Goal: Transaction & Acquisition: Obtain resource

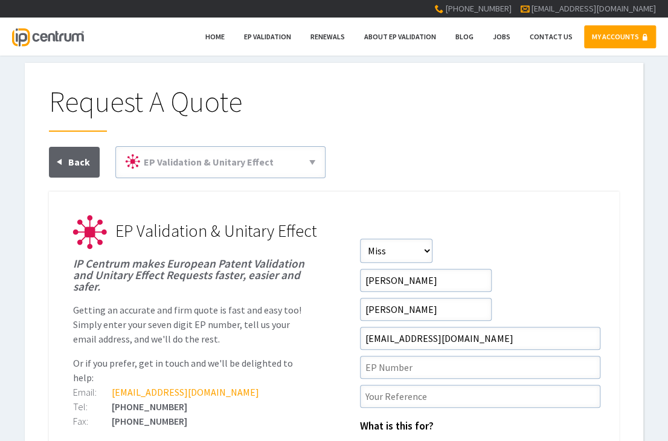
drag, startPoint x: 570, startPoint y: 270, endPoint x: 545, endPoint y: 296, distance: 36.7
click at [570, 270] on form "Salutation Salutation Mr Mrs Miss Ms Dr Other First Name Katie Surname Moore Em…" at bounding box center [477, 437] width 235 height 396
click at [391, 367] on input"] "text" at bounding box center [480, 367] width 240 height 23
paste input"] "3583553"
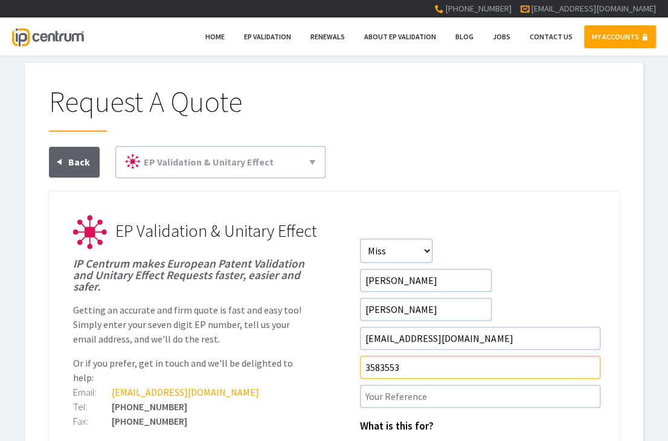
type input"] "3583553"
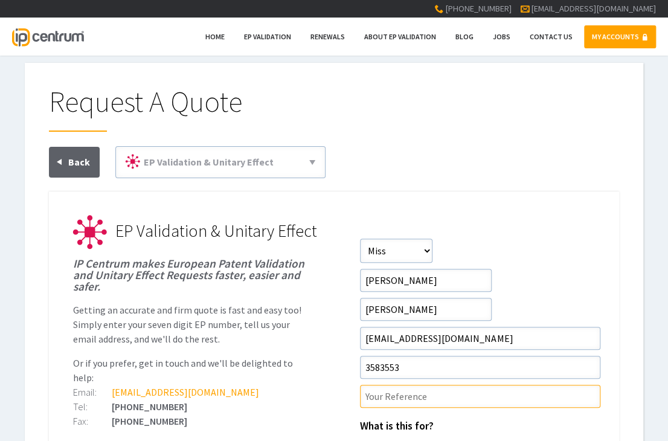
click at [397, 394] on input"] "text" at bounding box center [480, 396] width 240 height 23
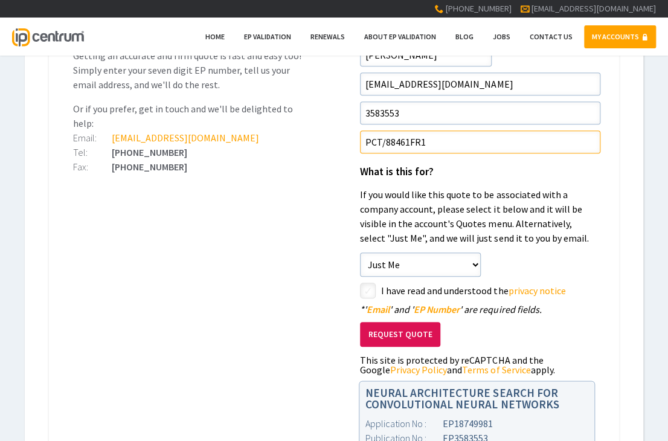
scroll to position [269, 0]
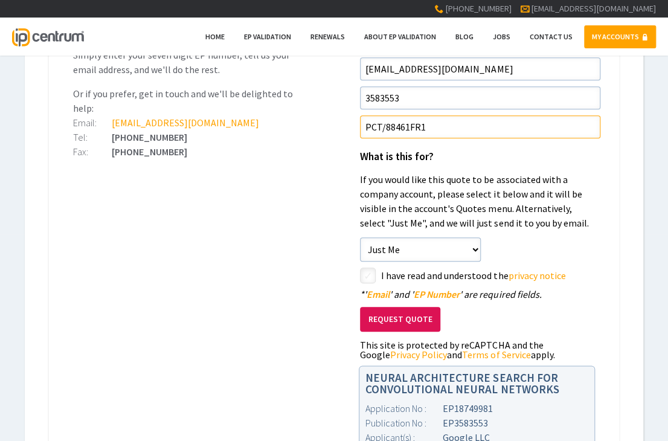
type input"] "PCT/88461FR1"
click at [370, 275] on input"] "checkbox" at bounding box center [476, 276] width 229 height 14
checkbox input"] "true"
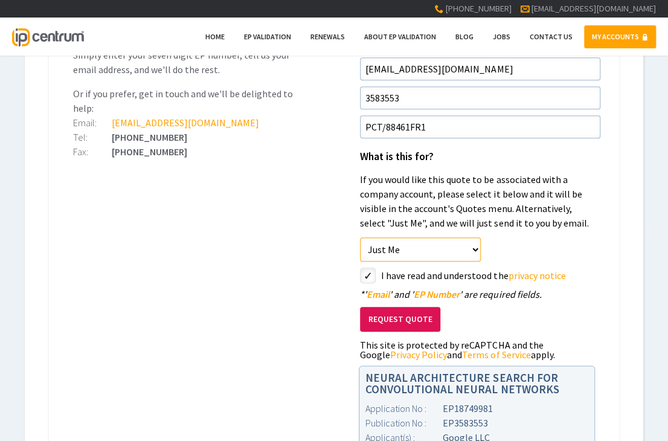
click at [384, 244] on select"] "Just Me [PERSON_NAME] LLP [PERSON_NAME] LLP - Alphabet" at bounding box center [420, 249] width 121 height 24
click at [360, 237] on select"] "Just Me [PERSON_NAME] LLP [PERSON_NAME] LLP - Alphabet" at bounding box center [420, 249] width 121 height 24
click at [394, 247] on select"] "Just Me [PERSON_NAME] LLP [PERSON_NAME] LLP - Alphabet" at bounding box center [420, 249] width 121 height 24
click at [360, 237] on select"] "Just Me [PERSON_NAME] LLP [PERSON_NAME] LLP - Alphabet" at bounding box center [420, 249] width 121 height 24
click at [280, 240] on ul "EP Validation & Unitary Effect IP Centrum makes European Patent Validation and …" at bounding box center [334, 206] width 570 height 568
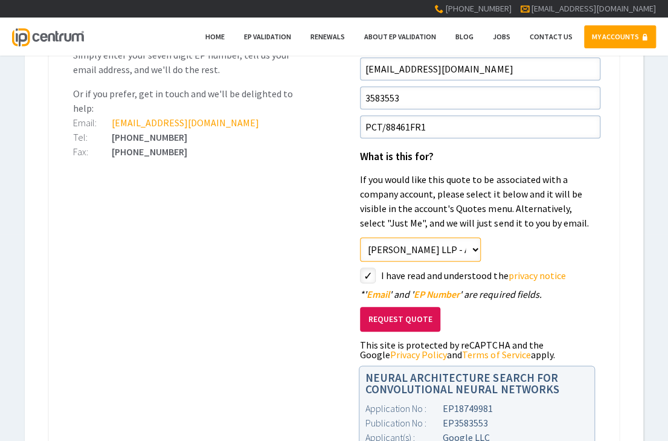
click at [428, 245] on select"] "Just Me [PERSON_NAME] LLP [PERSON_NAME] LLP - Alphabet" at bounding box center [420, 249] width 121 height 24
select select"] "0"
click at [360, 237] on select"] "Just Me [PERSON_NAME] LLP [PERSON_NAME] LLP - Alphabet" at bounding box center [420, 249] width 121 height 24
click at [582, 251] on div "On Behalf Of Just Me Venner Shipley LLP Venner Shipley LLP - Alphabet" at bounding box center [477, 249] width 235 height 24
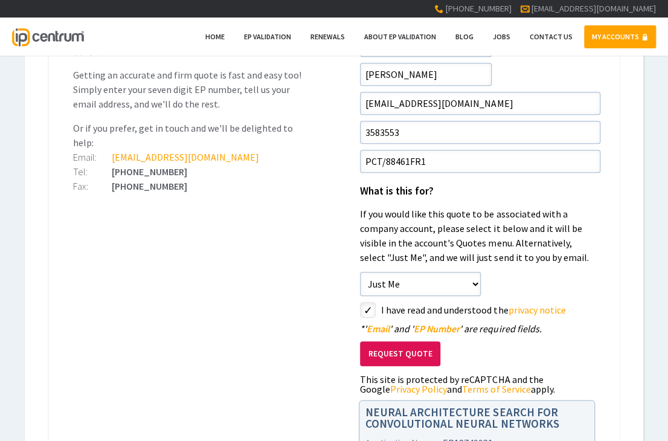
scroll to position [239, 0]
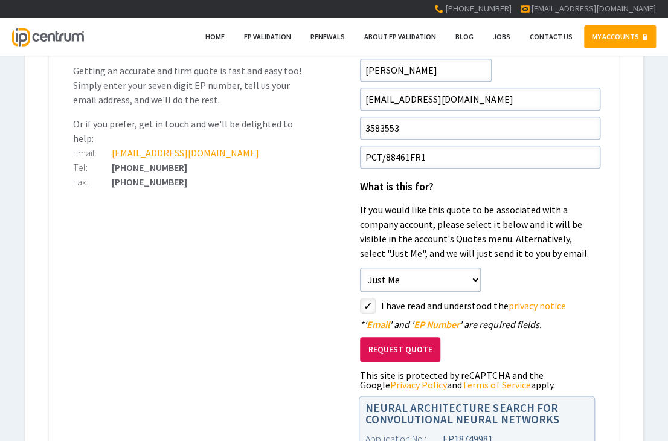
click at [394, 350] on button "Request Quote" at bounding box center [400, 349] width 80 height 25
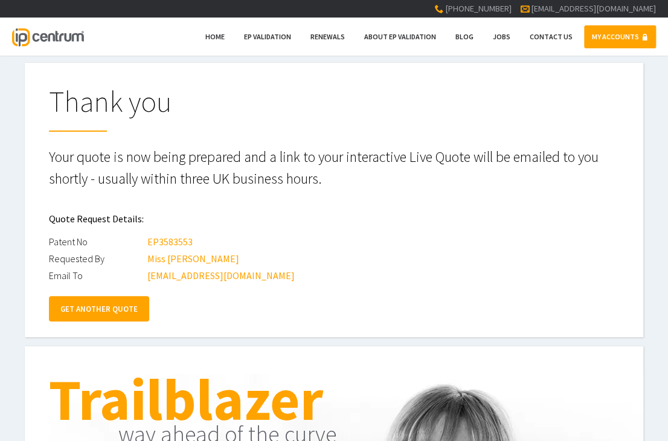
click at [109, 310] on link "GET ANOTHER QUOTE" at bounding box center [99, 308] width 100 height 25
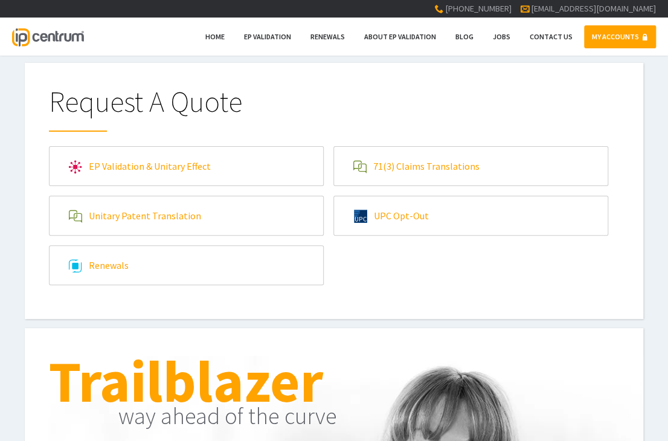
click at [139, 167] on link "EP Validation & Unitary Effect" at bounding box center [187, 166] width 274 height 39
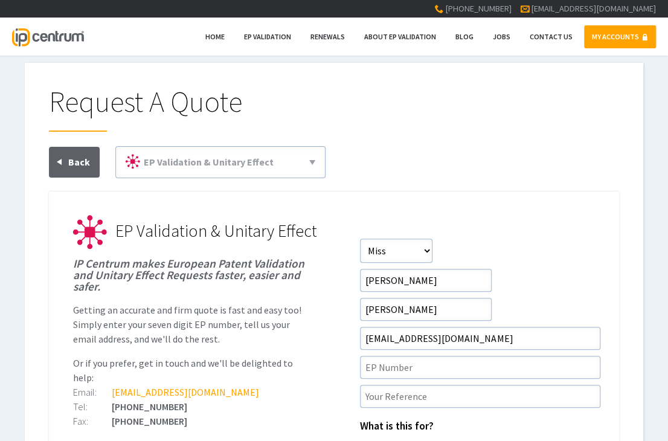
click at [550, 166] on div at bounding box center [334, 168] width 570 height 45
click at [428, 360] on input"] "text" at bounding box center [480, 367] width 240 height 23
paste input"] "3867020"
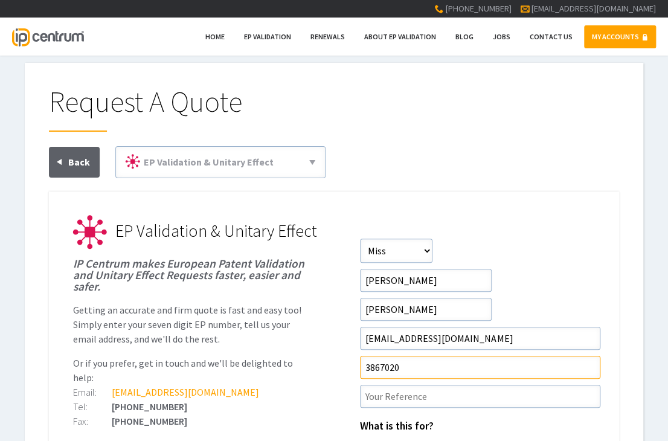
type input"] "3867020"
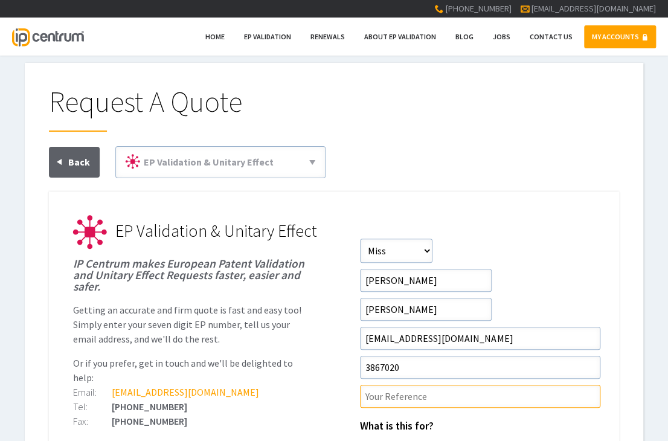
click at [389, 397] on input"] "text" at bounding box center [480, 396] width 240 height 23
type input"] "PCT/118262FR1"
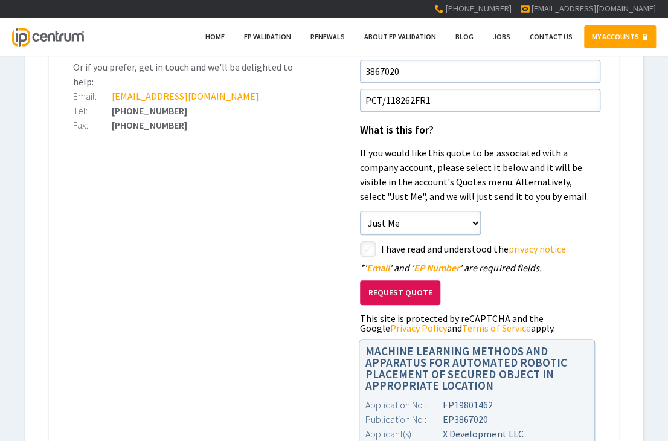
click at [105, 176] on ul "EP Validation & Unitary Effect IP Centrum makes European Patent Validation and …" at bounding box center [334, 191] width 570 height 591
click at [371, 251] on input"] "checkbox" at bounding box center [476, 250] width 229 height 14
checkbox input"] "true"
click at [401, 291] on button "Request Quote" at bounding box center [400, 292] width 80 height 25
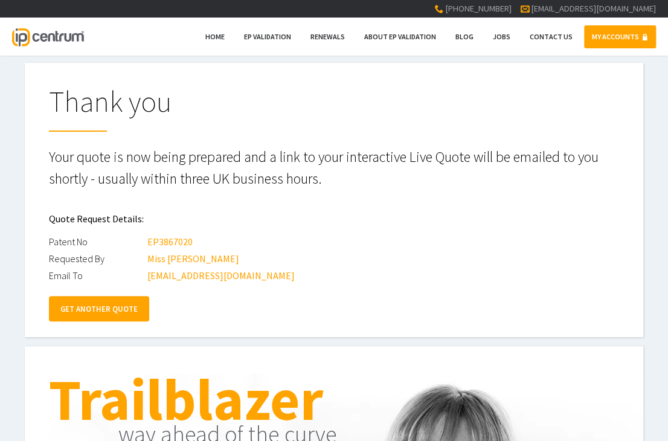
click at [104, 292] on div "Thank you Your quote is now being prepared and a link to your interactive Live …" at bounding box center [334, 200] width 570 height 226
click at [104, 301] on link "GET ANOTHER QUOTE" at bounding box center [99, 308] width 100 height 25
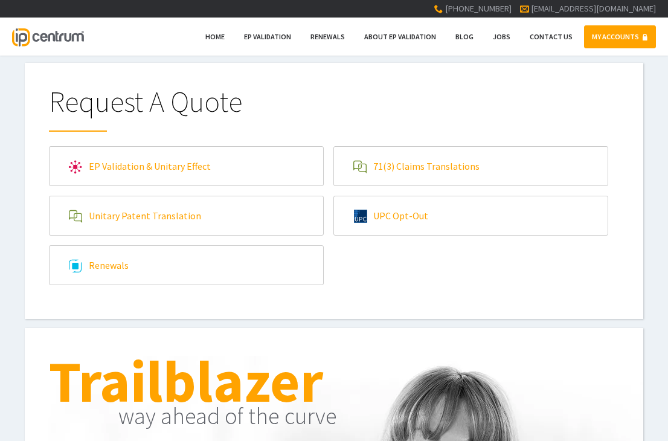
click at [118, 167] on link "EP Validation & Unitary Effect" at bounding box center [187, 166] width 274 height 39
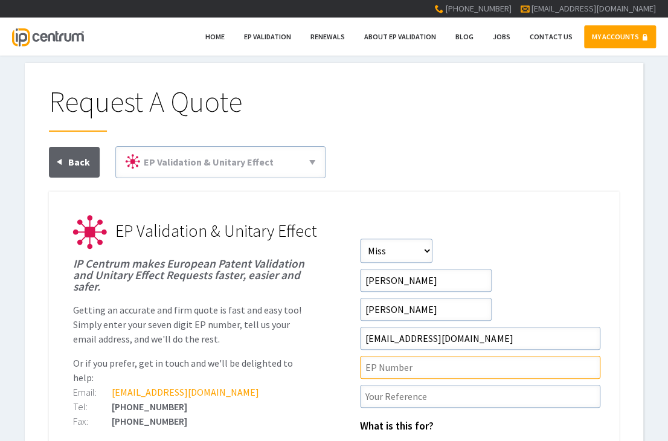
click at [396, 371] on input"] "text" at bounding box center [480, 367] width 240 height 23
paste input"] "3357223"
type input"] "3357223"
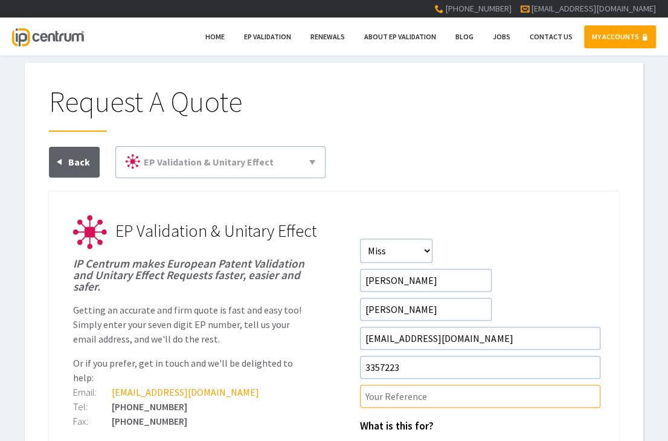
click at [385, 396] on input"] "text" at bounding box center [480, 396] width 240 height 23
type input"] "PCT/91508FR1"
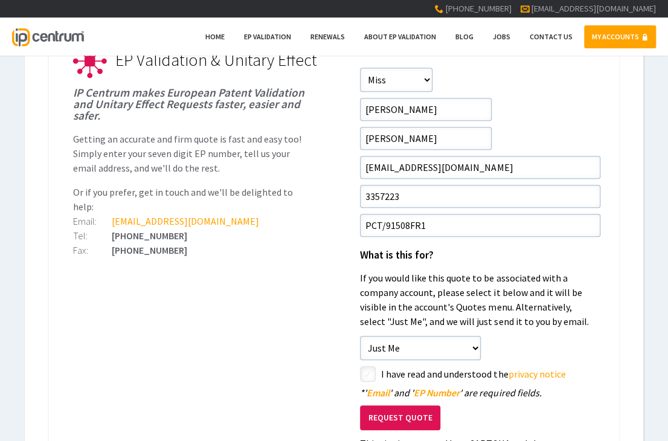
scroll to position [188, 0]
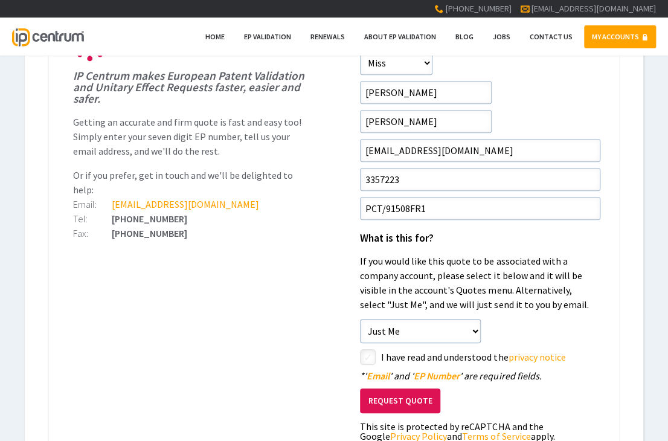
click at [372, 355] on input"] "checkbox" at bounding box center [476, 358] width 229 height 14
checkbox input"] "true"
click at [380, 399] on button "Request Quote" at bounding box center [400, 400] width 80 height 25
